Goal: Transaction & Acquisition: Obtain resource

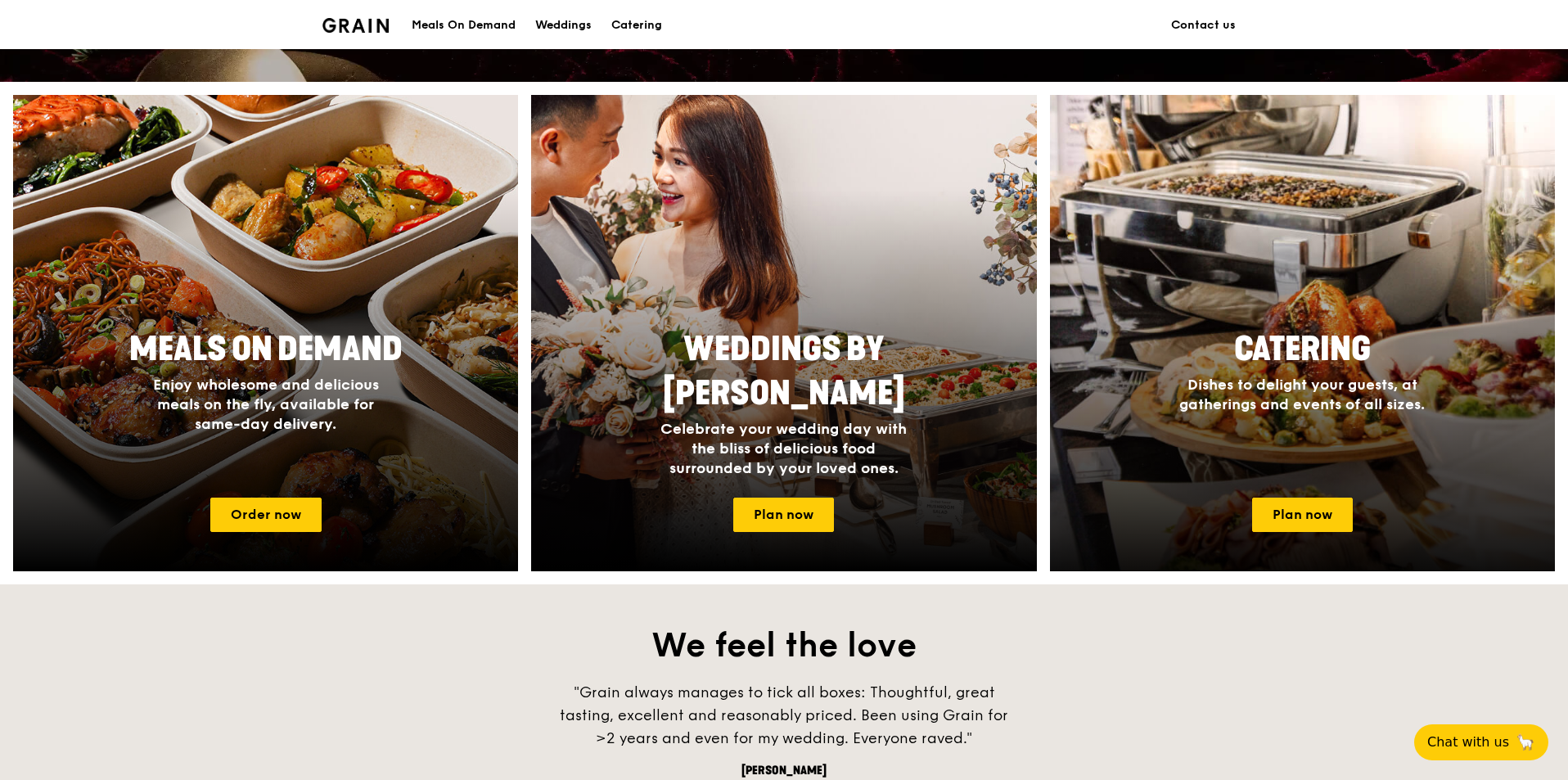
scroll to position [654, 0]
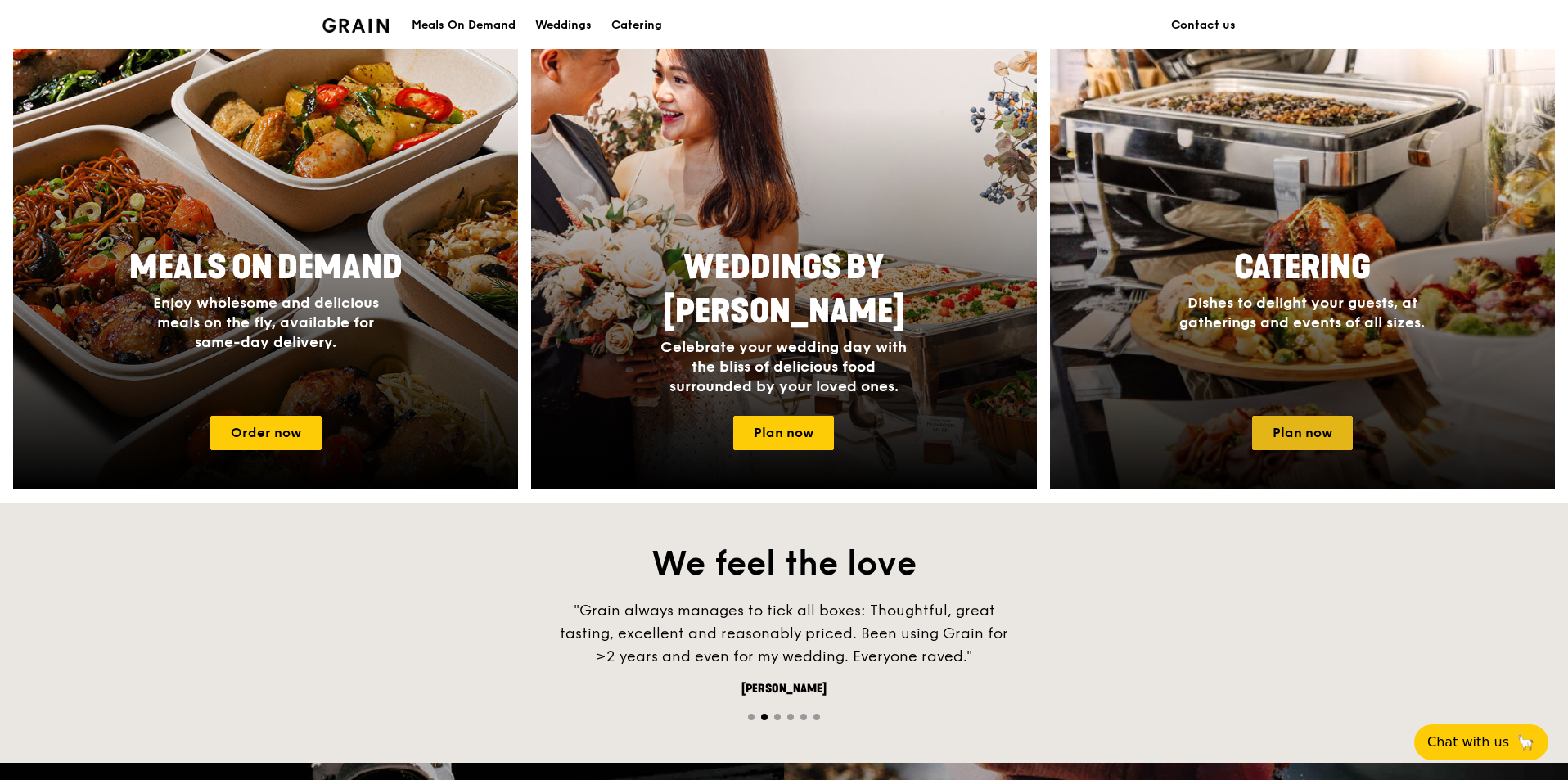
click at [1332, 430] on link "Plan now" at bounding box center [1303, 433] width 101 height 35
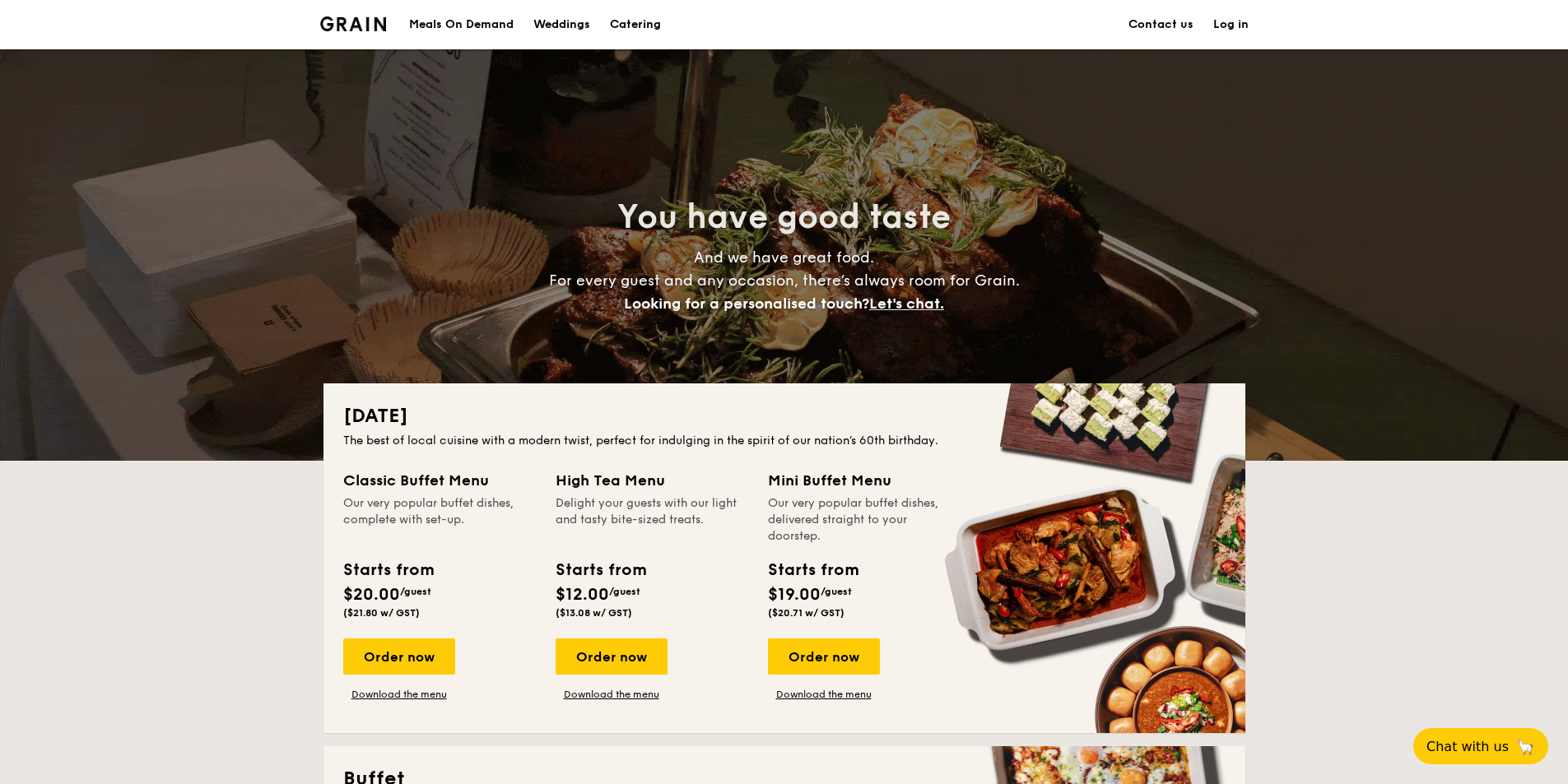
click at [650, 26] on h1 "Catering" at bounding box center [635, 25] width 51 height 50
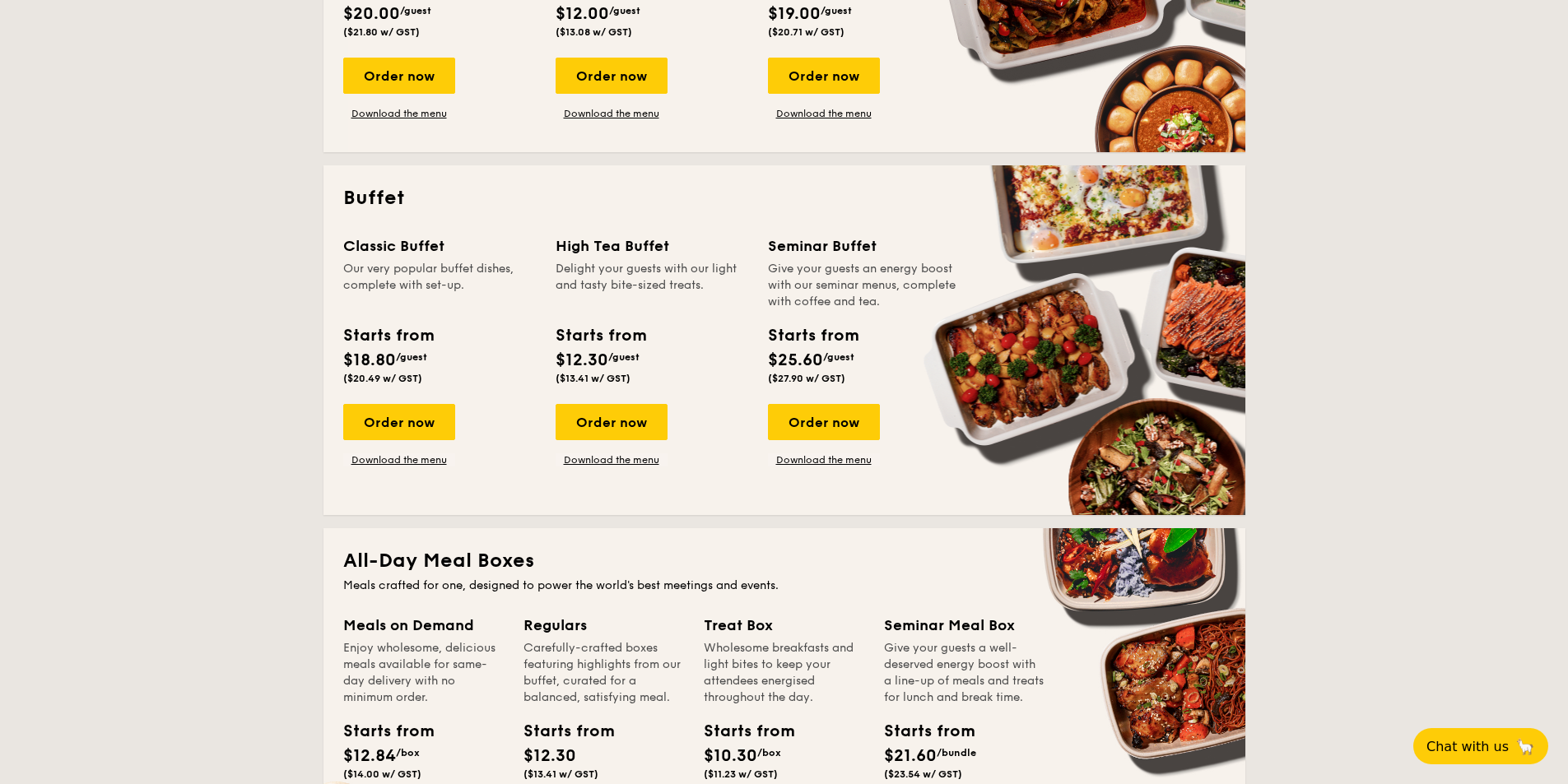
scroll to position [576, 0]
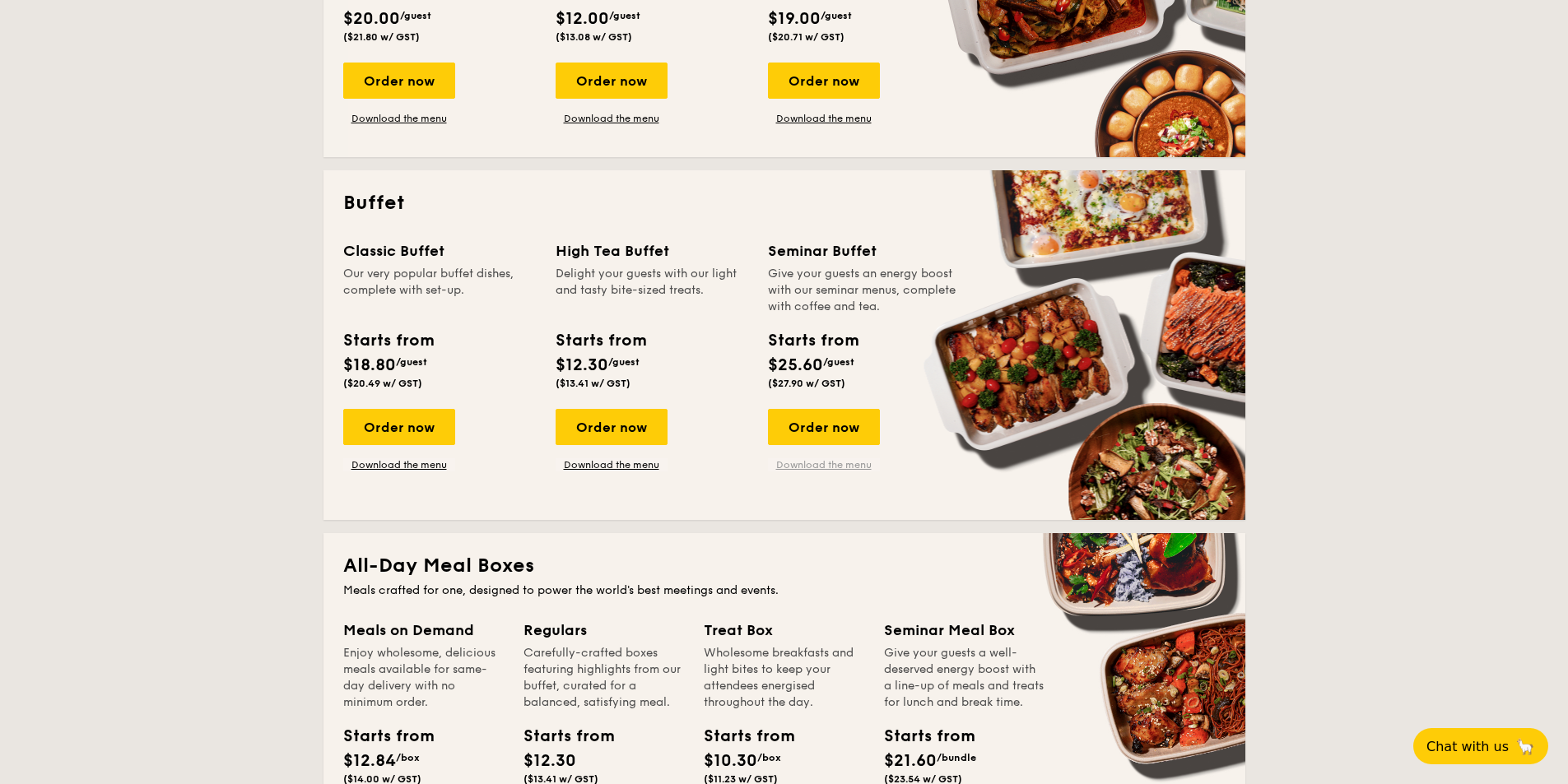
click at [840, 465] on link "Download the menu" at bounding box center [823, 464] width 112 height 13
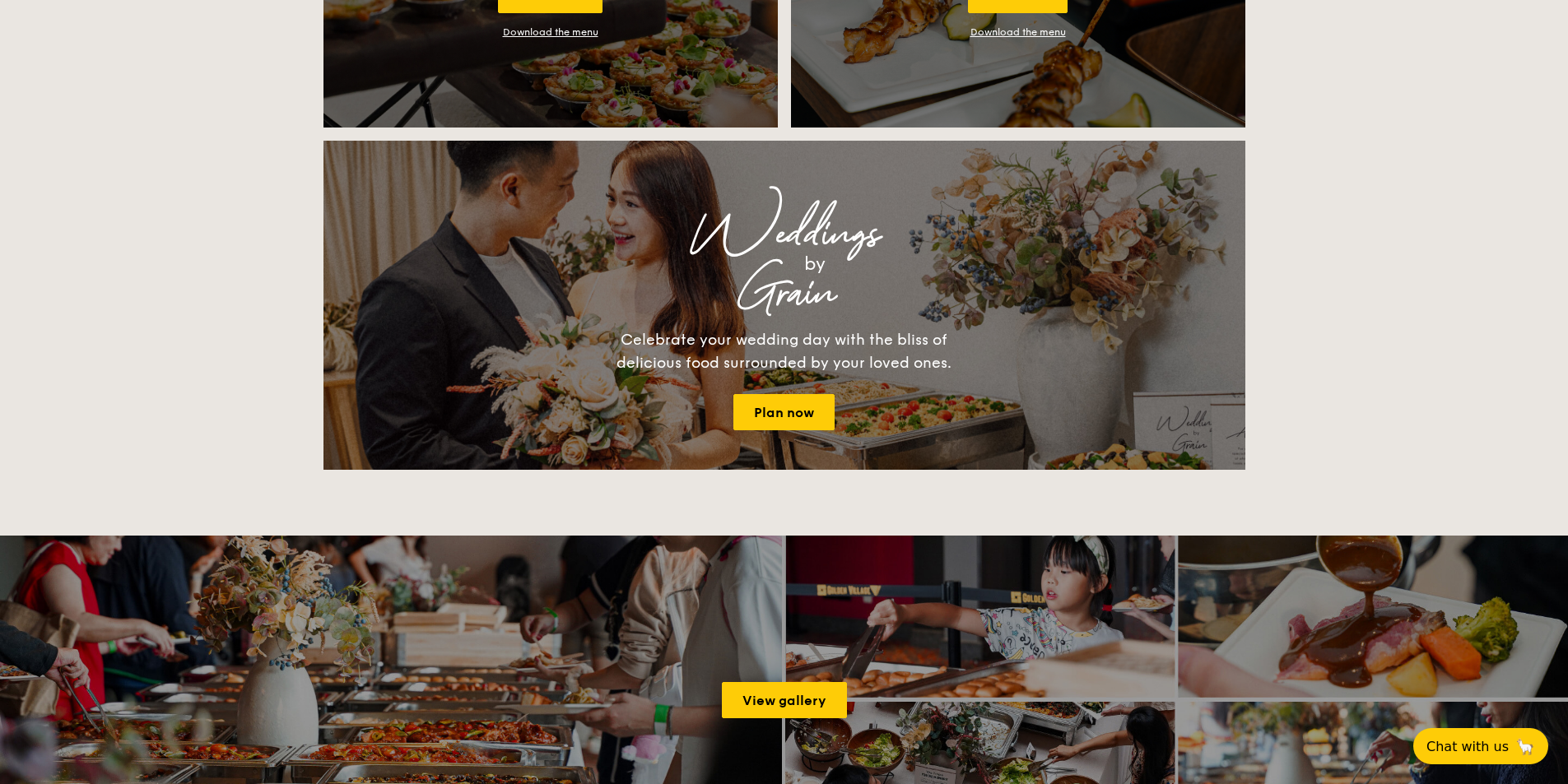
scroll to position [2633, 0]
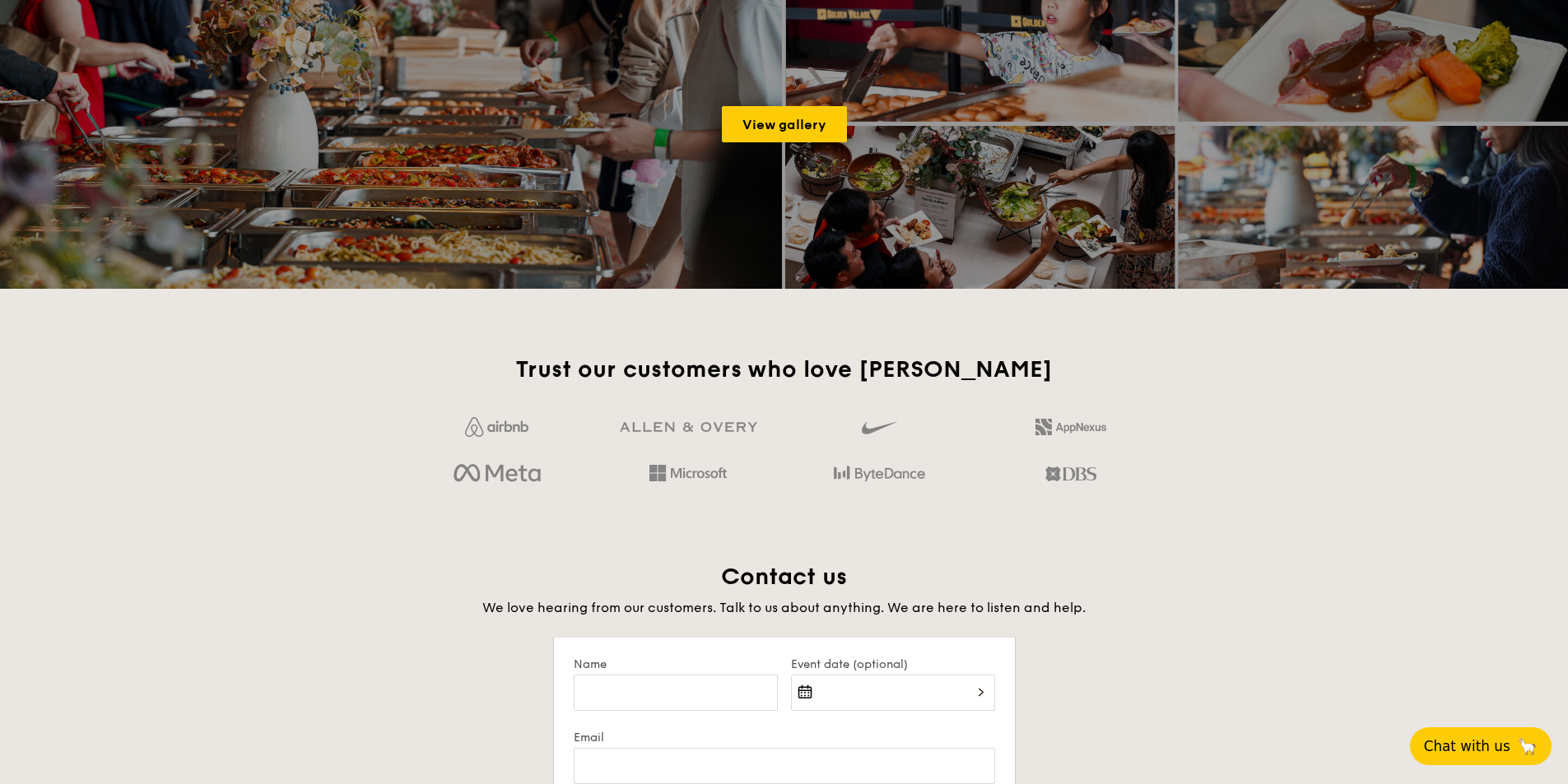
click at [1458, 747] on span "Chat with us" at bounding box center [1466, 746] width 87 height 17
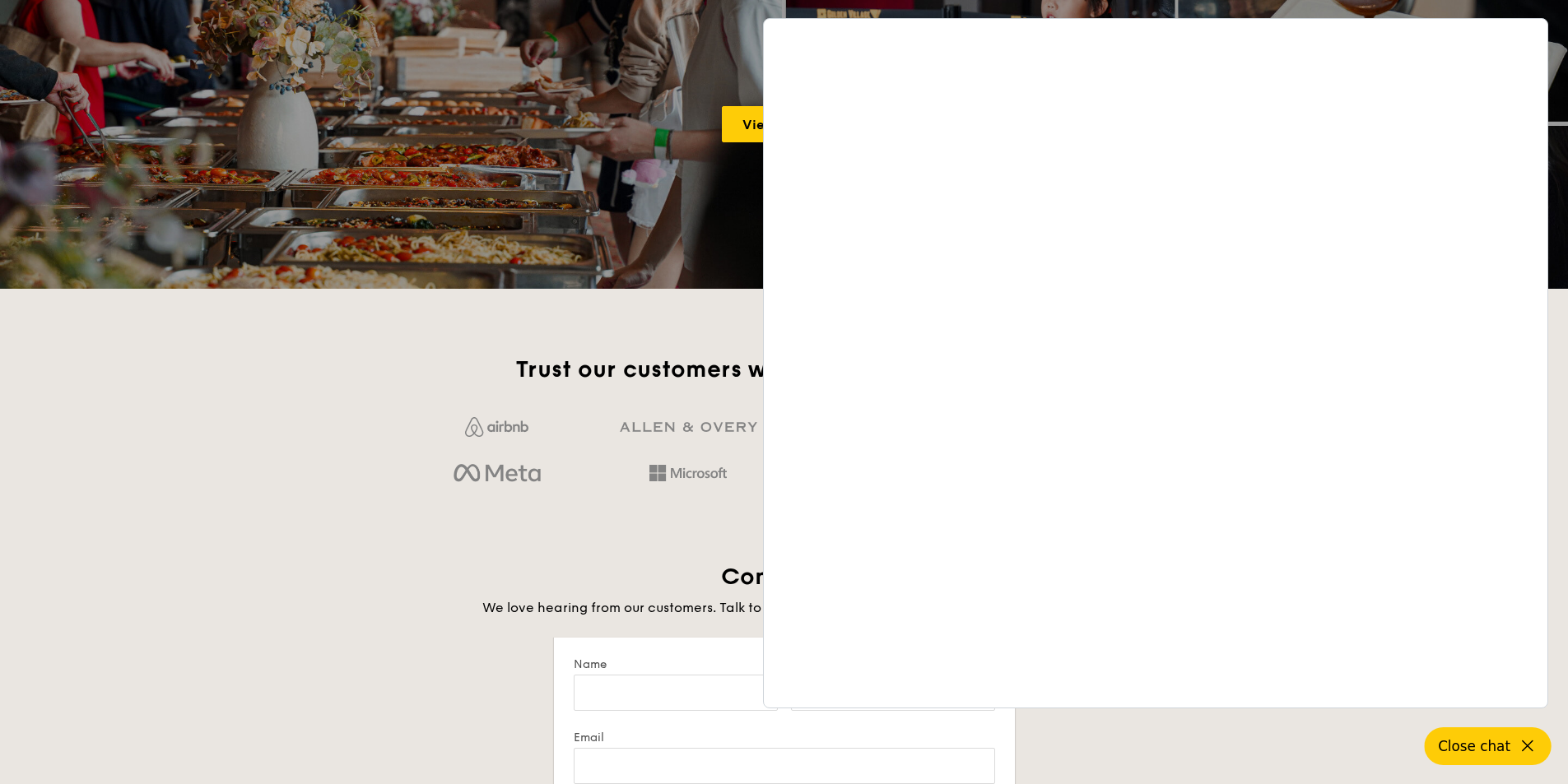
click at [1471, 747] on span "Close chat" at bounding box center [1473, 746] width 73 height 17
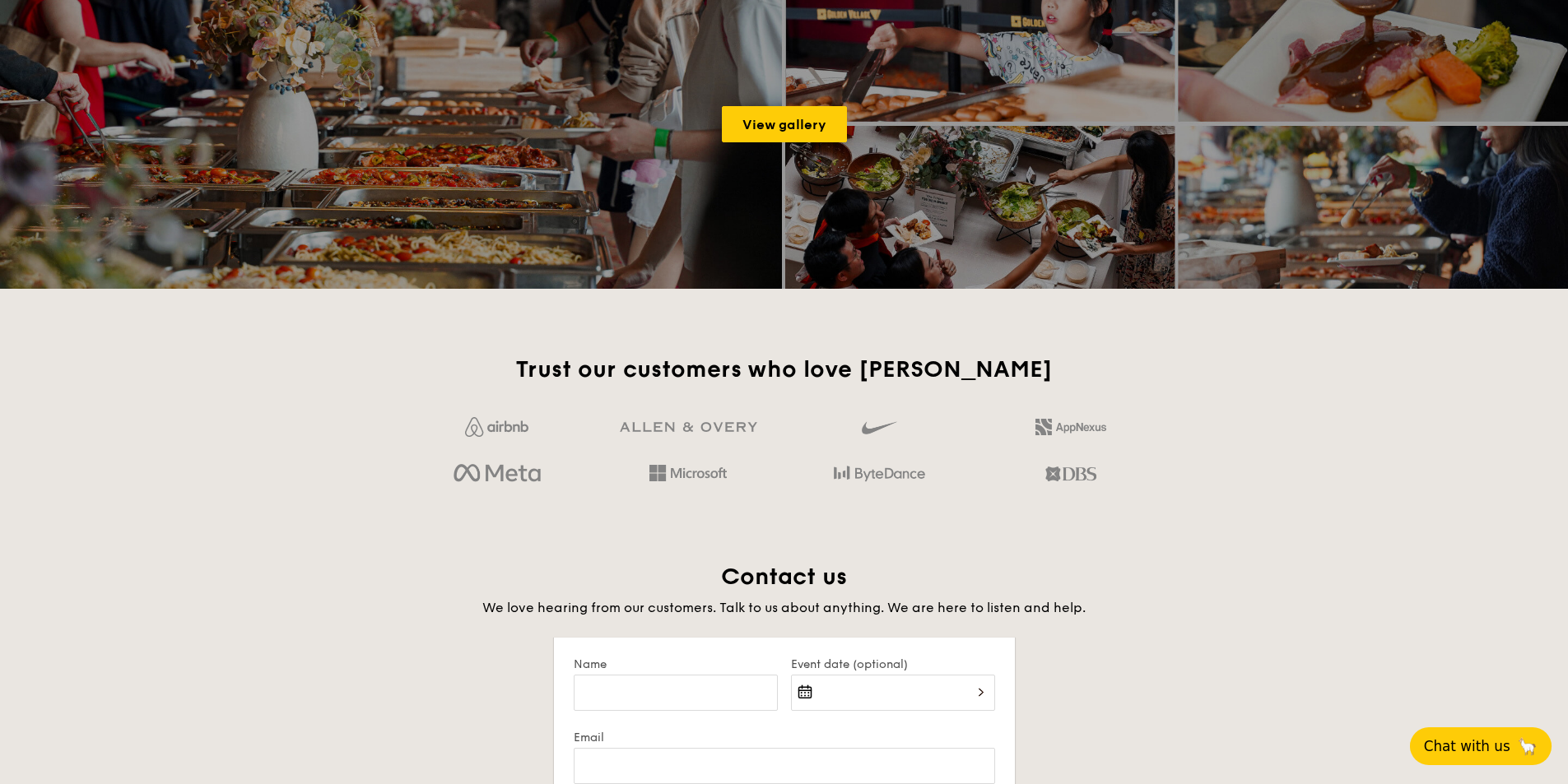
click at [1457, 734] on button "Chat with us 🦙" at bounding box center [1480, 746] width 141 height 38
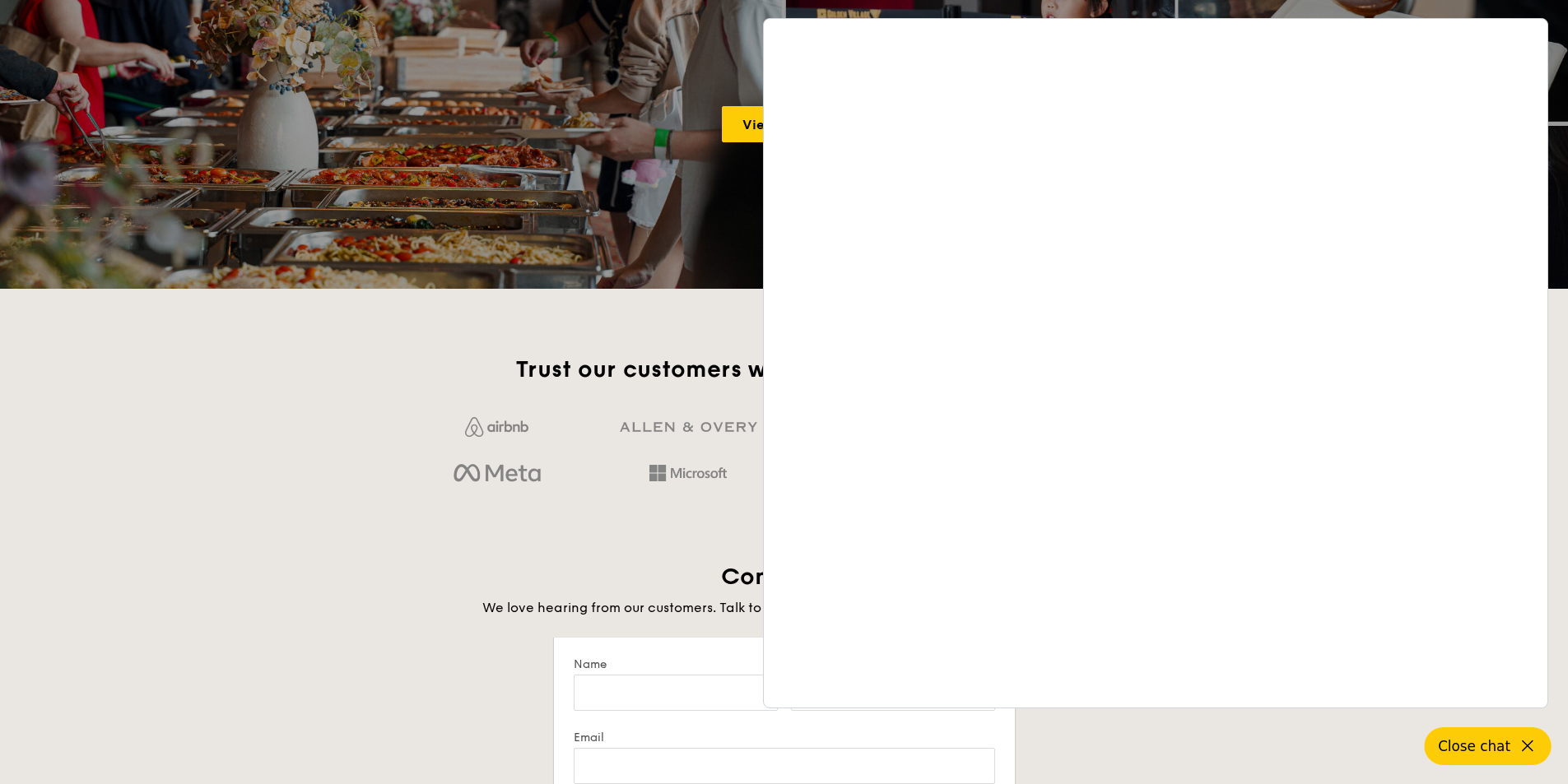
click at [1531, 747] on icon at bounding box center [1527, 746] width 20 height 20
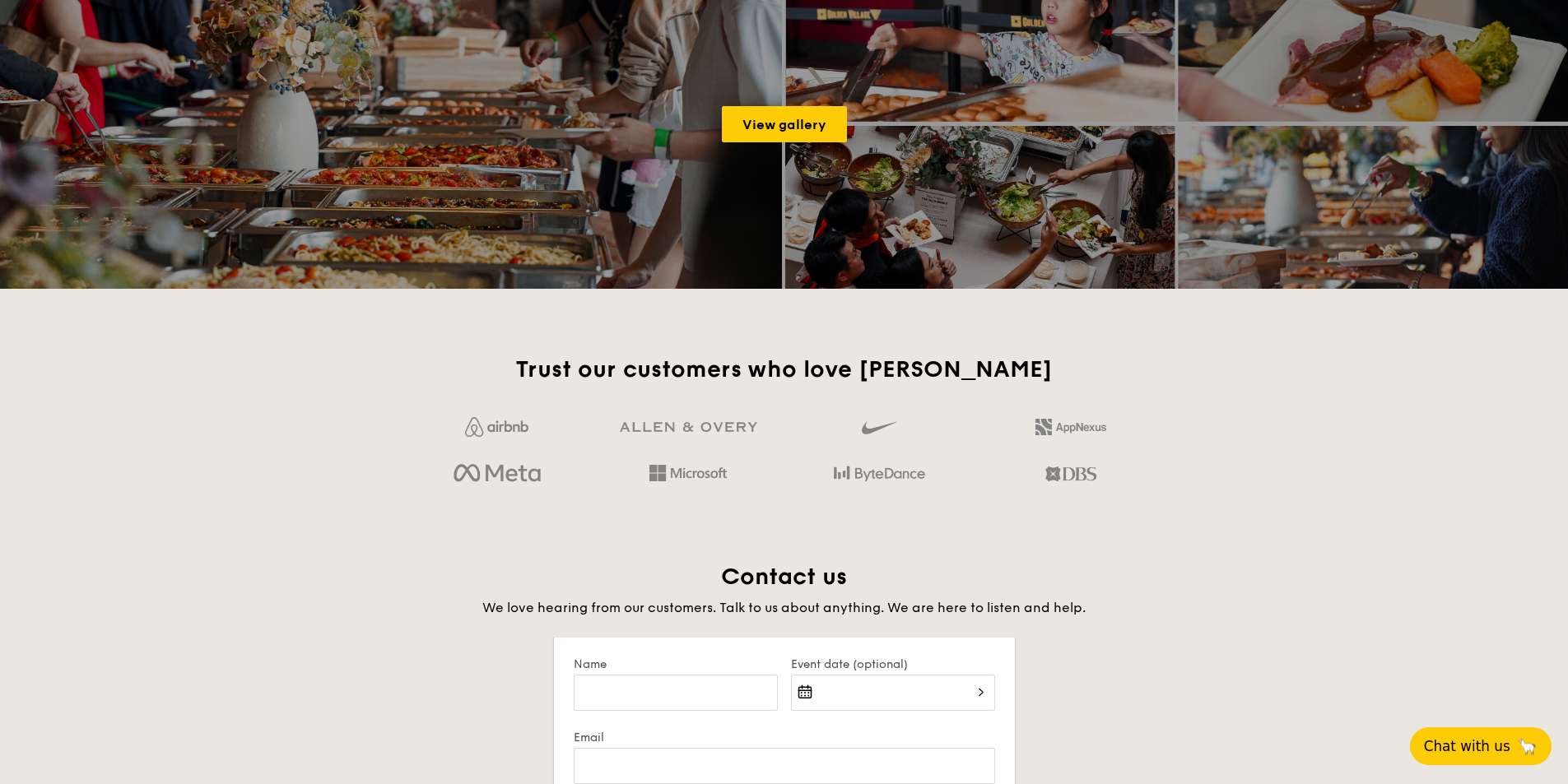
click at [1505, 745] on span "Chat with us" at bounding box center [1466, 746] width 87 height 17
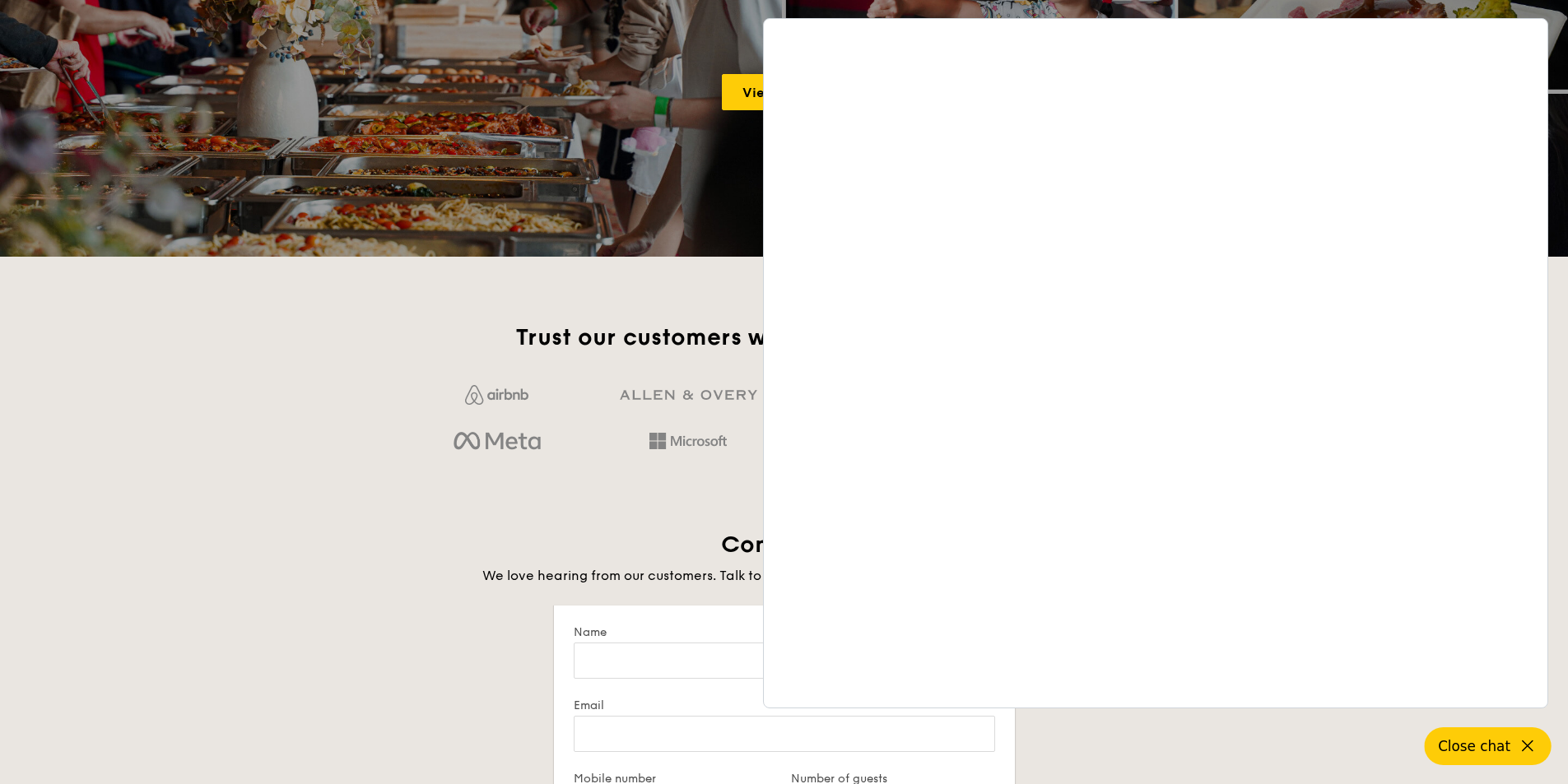
scroll to position [2467, 0]
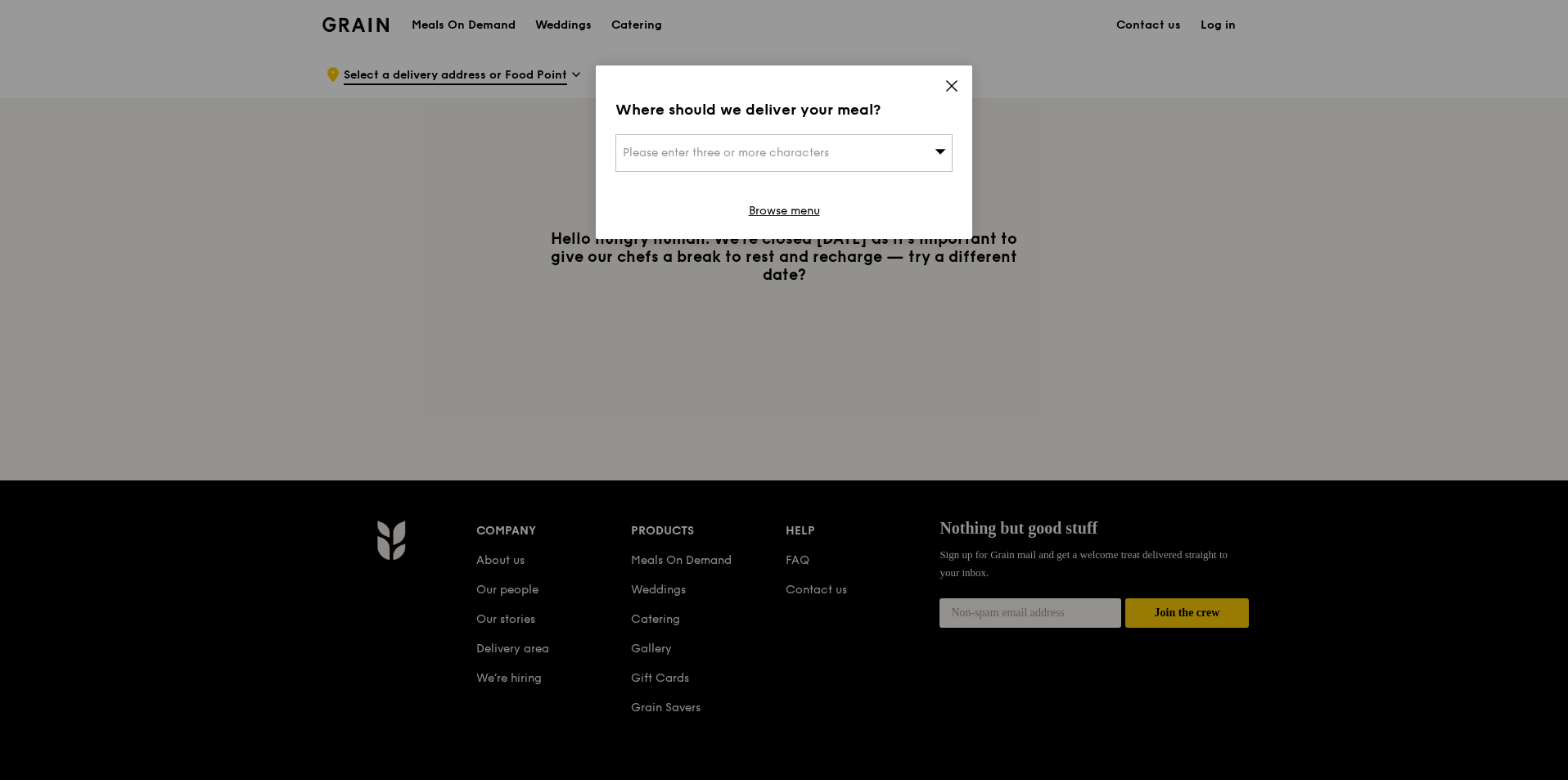
click at [953, 87] on icon at bounding box center [952, 86] width 10 height 10
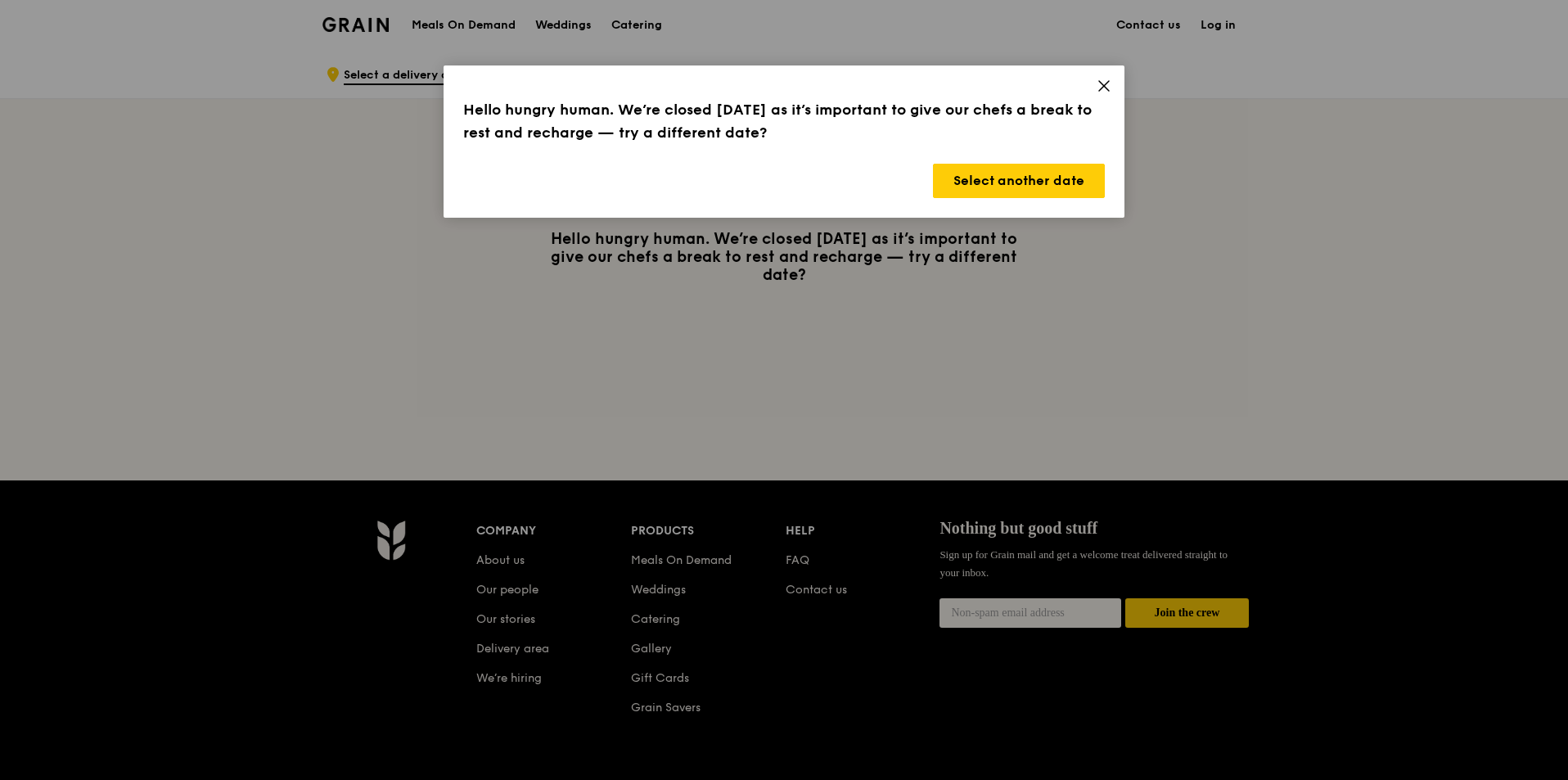
click at [1103, 86] on icon at bounding box center [1104, 86] width 10 height 10
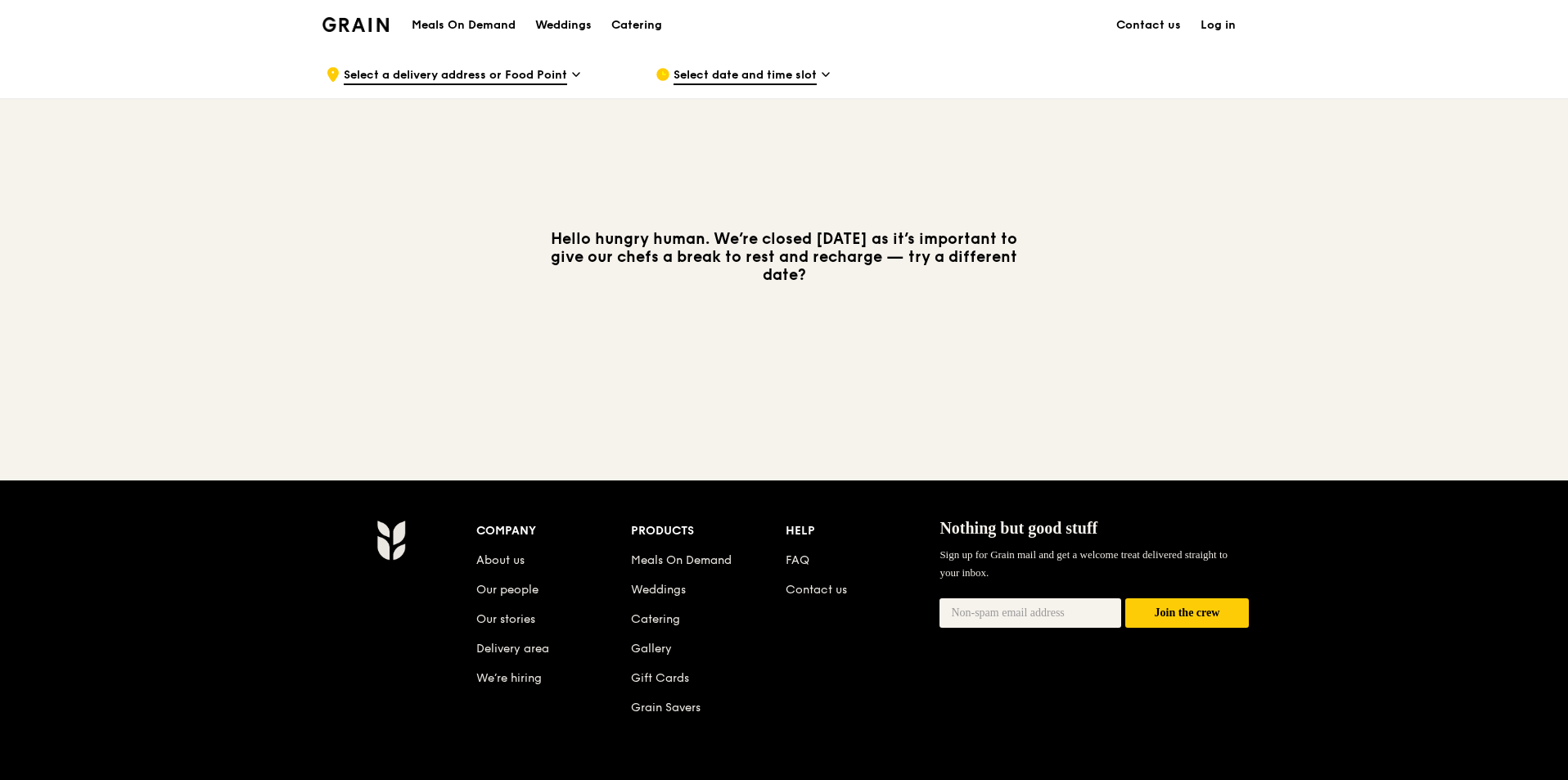
click at [373, 25] on img at bounding box center [355, 24] width 66 height 15
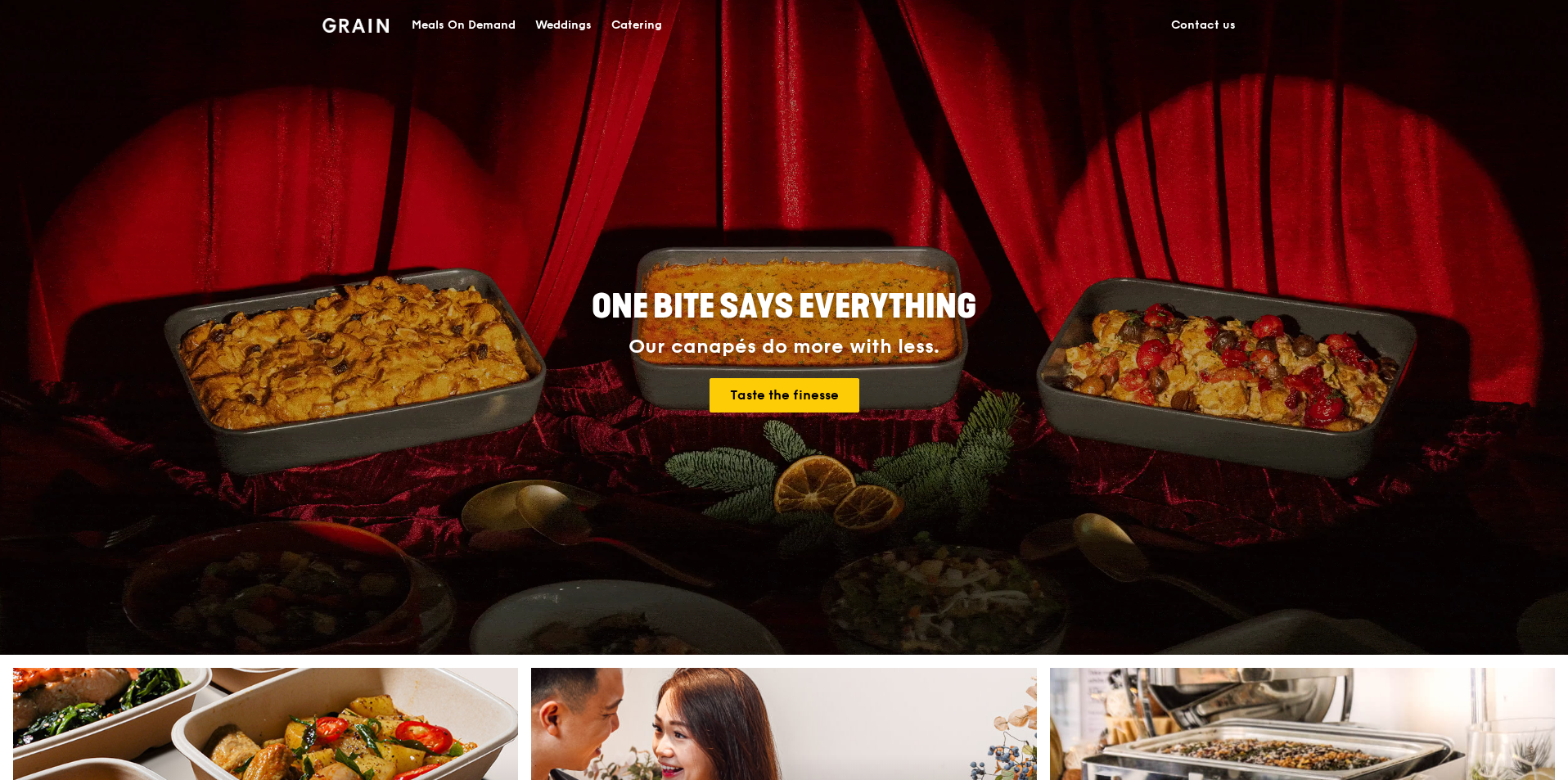
click at [1202, 23] on link "Contact us" at bounding box center [1203, 26] width 84 height 49
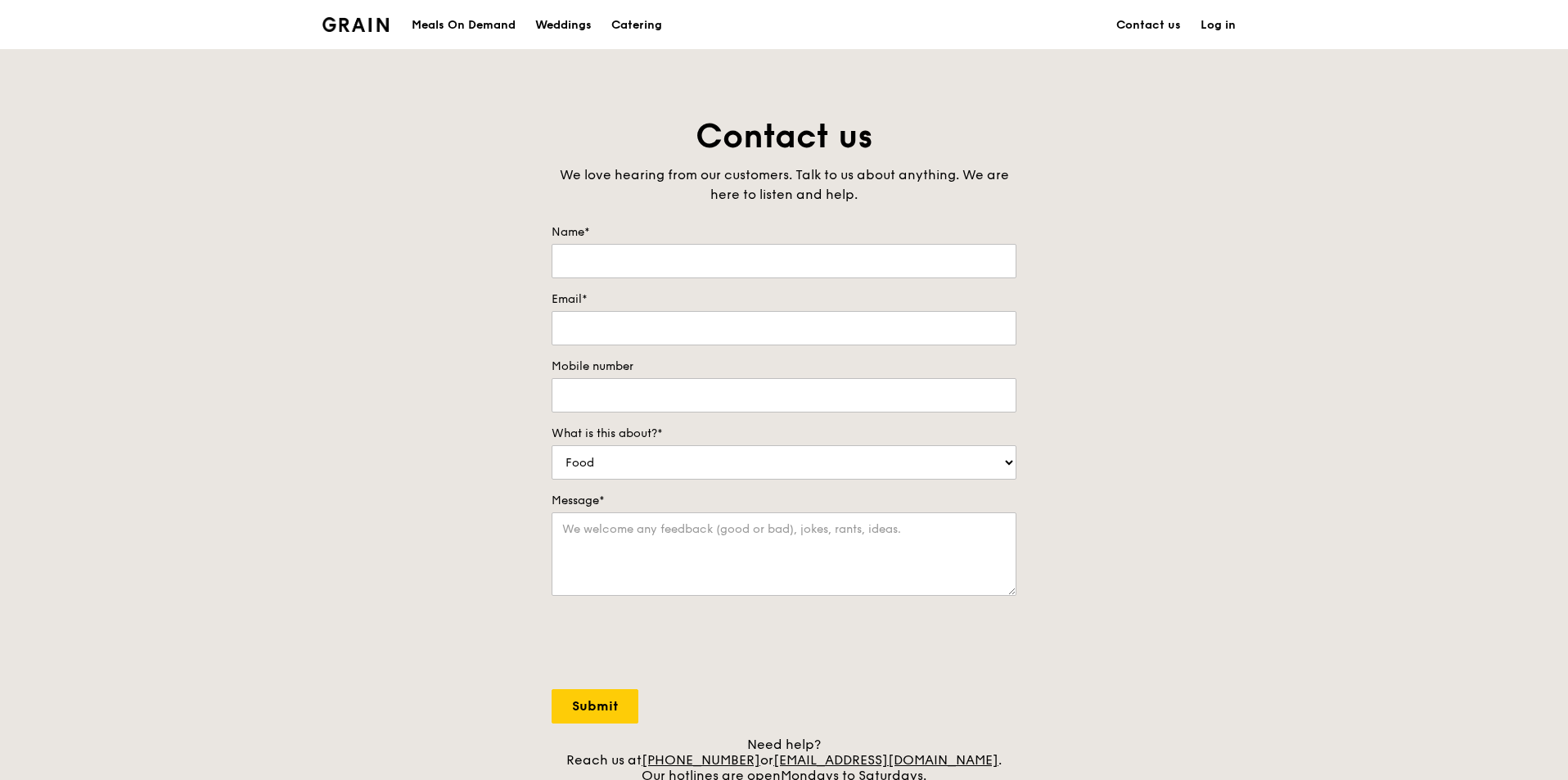
click at [356, 20] on img at bounding box center [355, 24] width 66 height 15
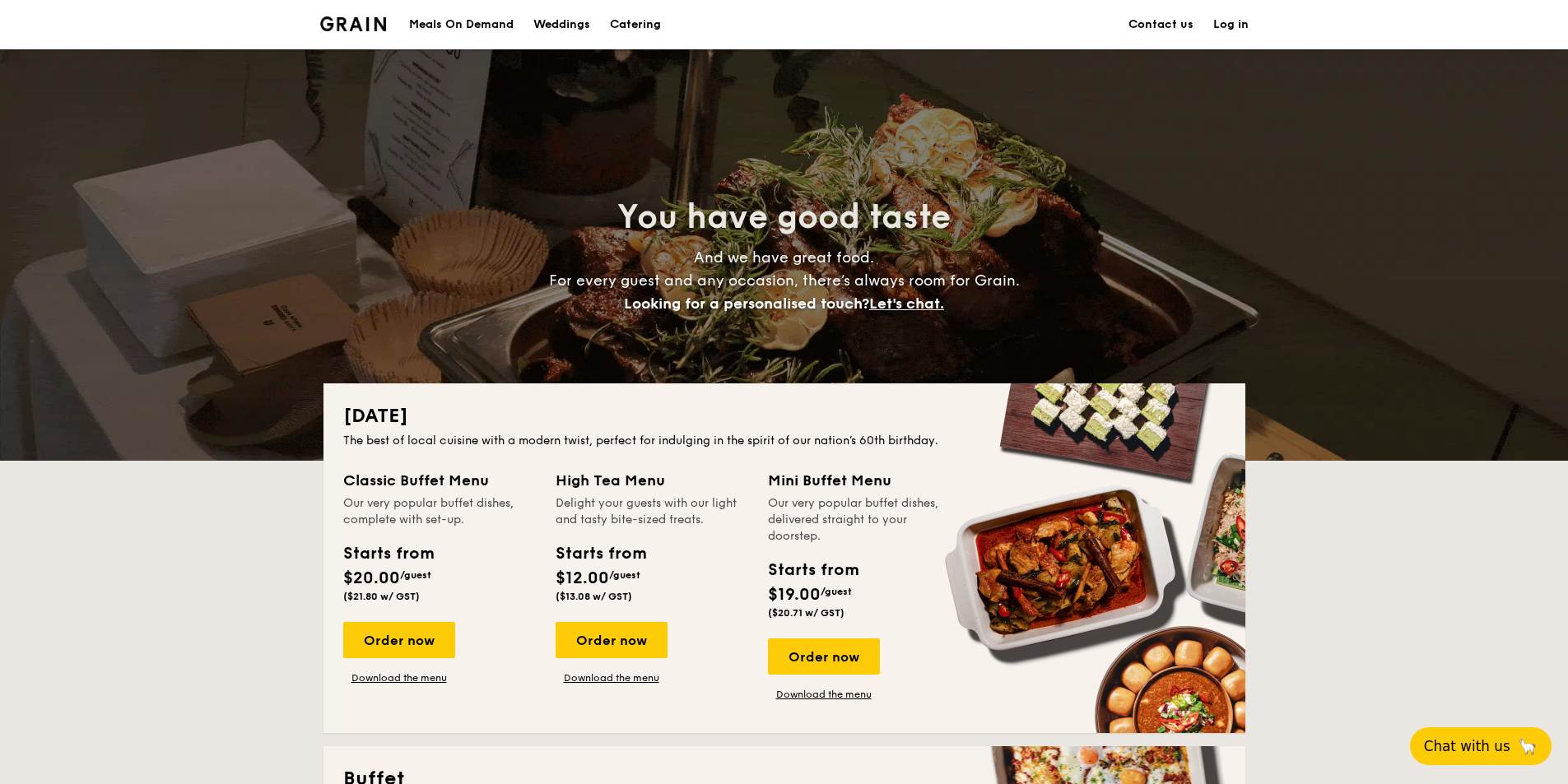
click at [1505, 745] on button "Chat with us 🦙" at bounding box center [1480, 746] width 141 height 38
